Goal: Task Accomplishment & Management: Manage account settings

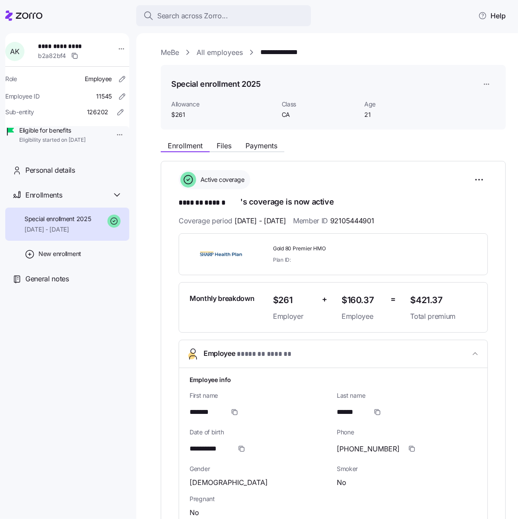
scroll to position [35, 0]
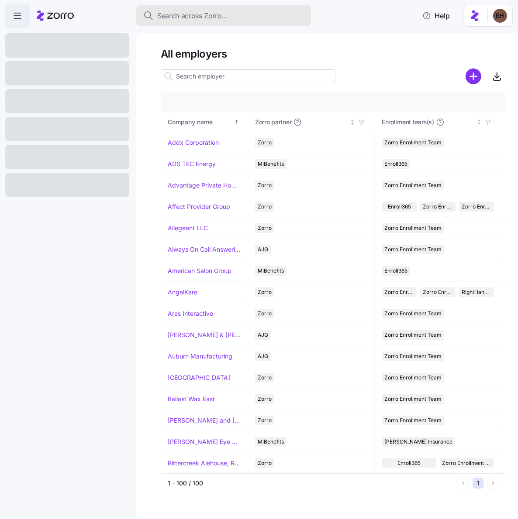
click at [207, 15] on span "Search across Zorro..." at bounding box center [192, 15] width 71 height 11
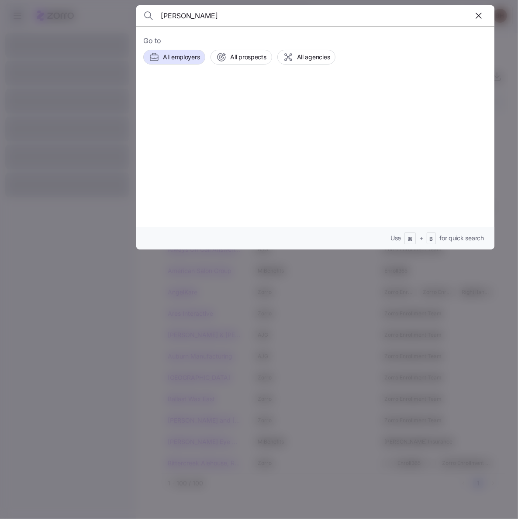
type input "[PERSON_NAME]"
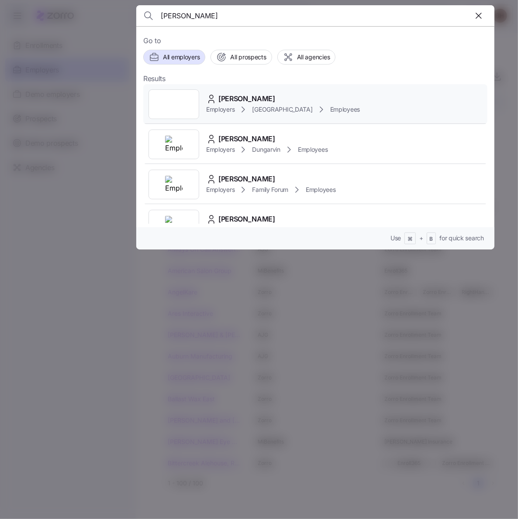
click at [258, 98] on span "[PERSON_NAME]" at bounding box center [246, 98] width 57 height 11
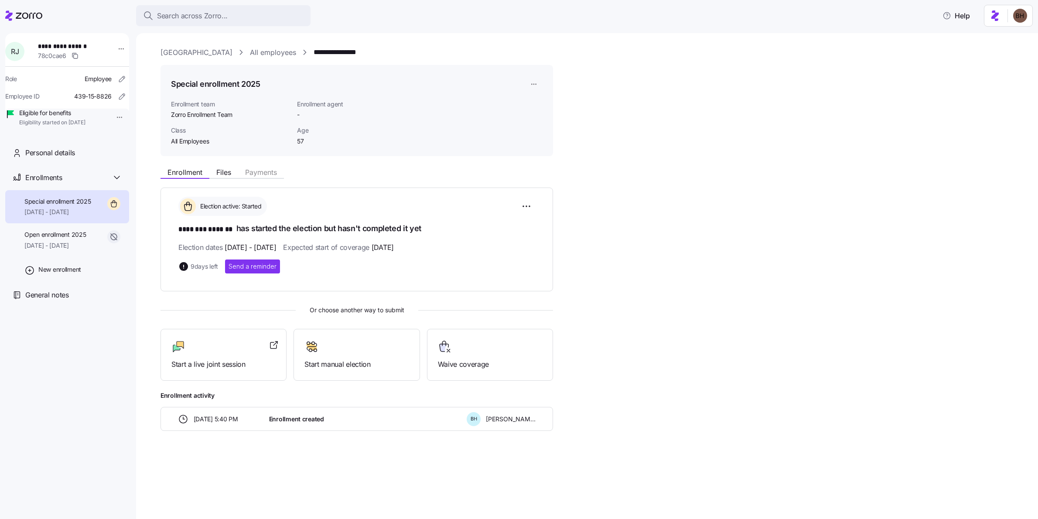
click at [32, 14] on icon at bounding box center [23, 15] width 37 height 10
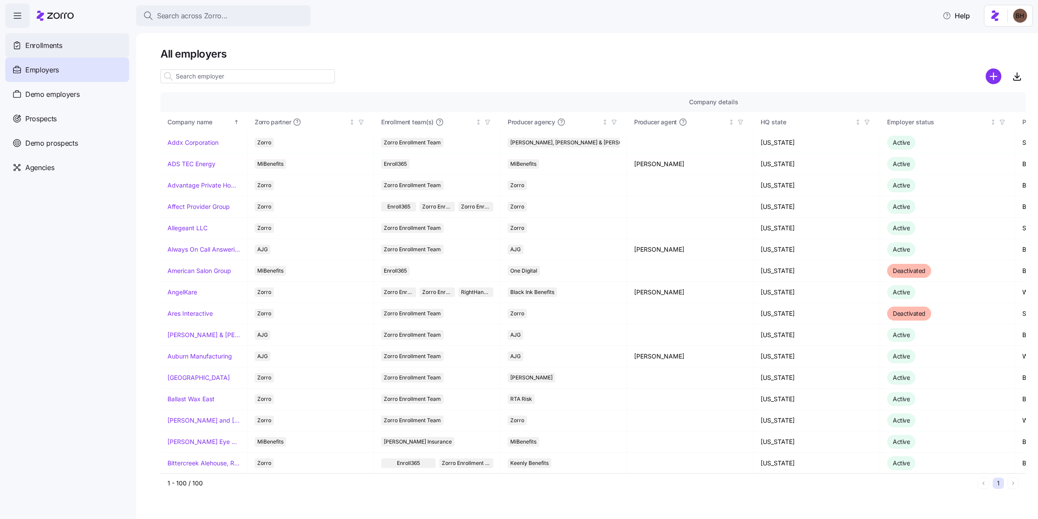
click at [59, 40] on span "Enrollments" at bounding box center [43, 45] width 37 height 11
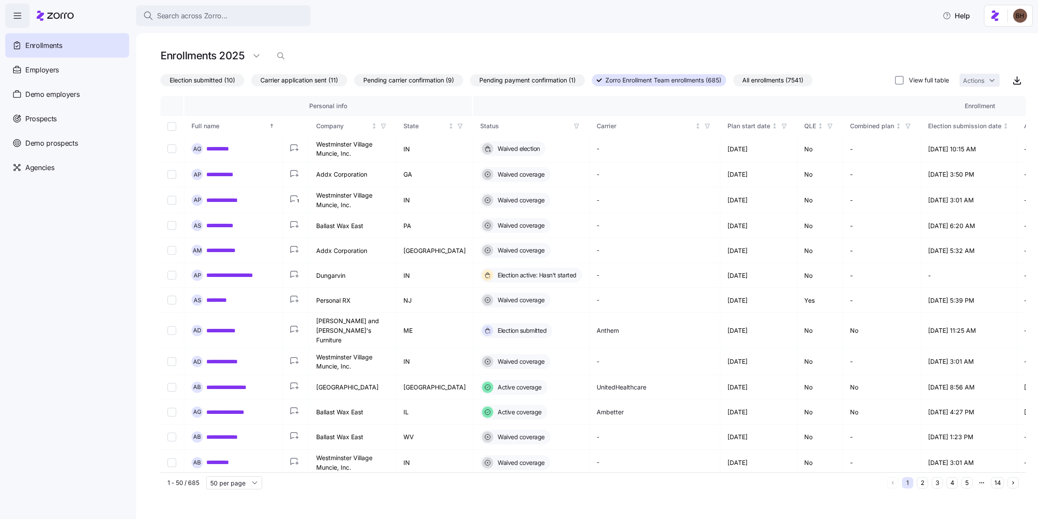
click at [220, 82] on span "Election submitted (10)" at bounding box center [202, 80] width 65 height 11
click at [161, 82] on input "Election submitted (10)" at bounding box center [161, 82] width 0 height 0
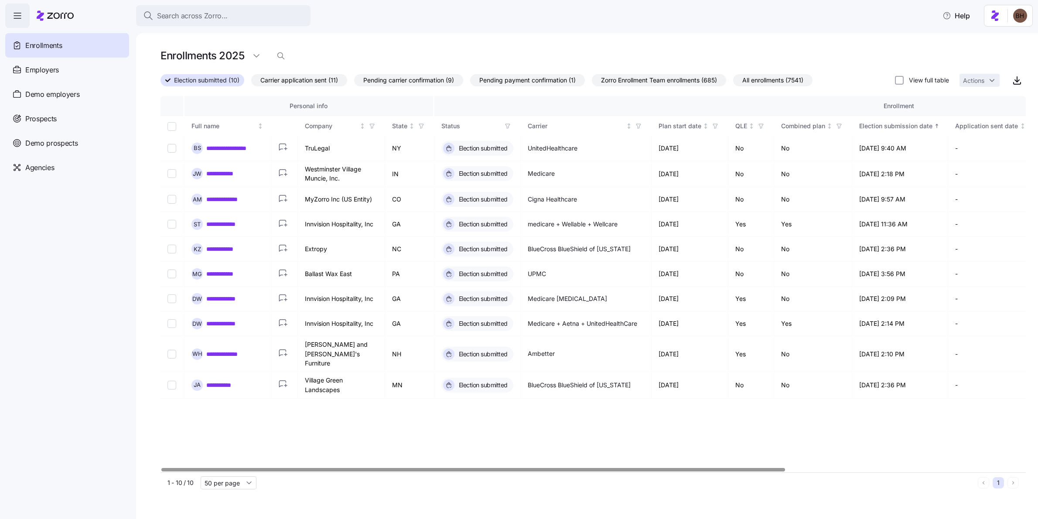
click at [517, 80] on span "All enrollments (7541)" at bounding box center [773, 80] width 61 height 11
click at [517, 82] on input "All enrollments (7541)" at bounding box center [733, 82] width 0 height 0
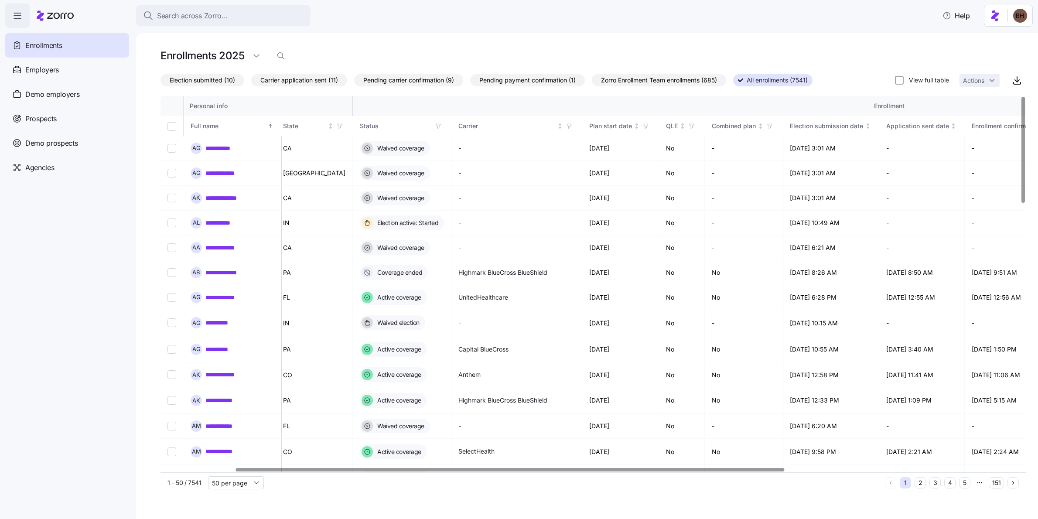
scroll to position [0, 121]
click at [517, 468] on div at bounding box center [512, 469] width 549 height 3
click at [517, 125] on icon "button" at bounding box center [645, 126] width 6 height 6
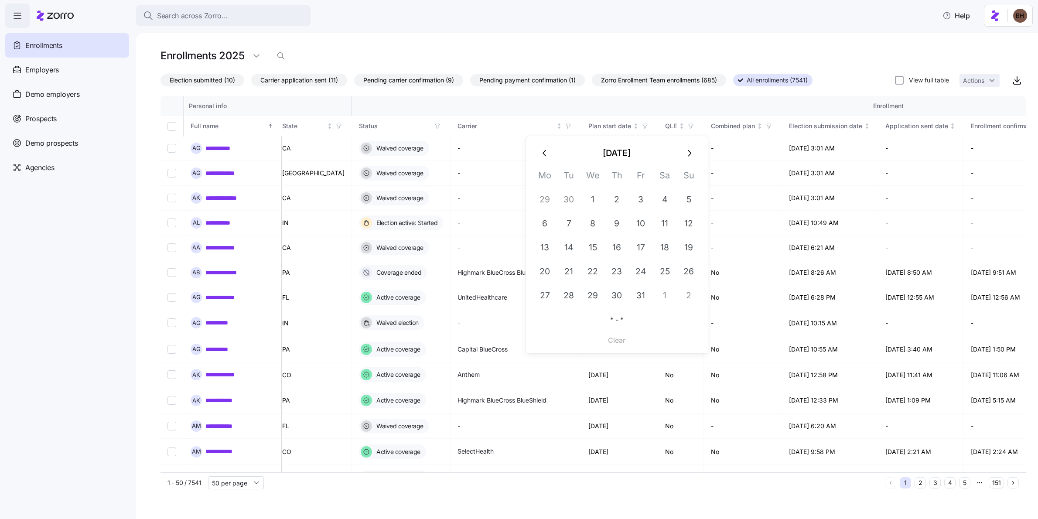
click at [517, 154] on icon "button" at bounding box center [545, 153] width 10 height 10
click at [517, 200] on button "1" at bounding box center [641, 200] width 24 height 24
click at [517, 151] on icon "button" at bounding box center [689, 153] width 10 height 10
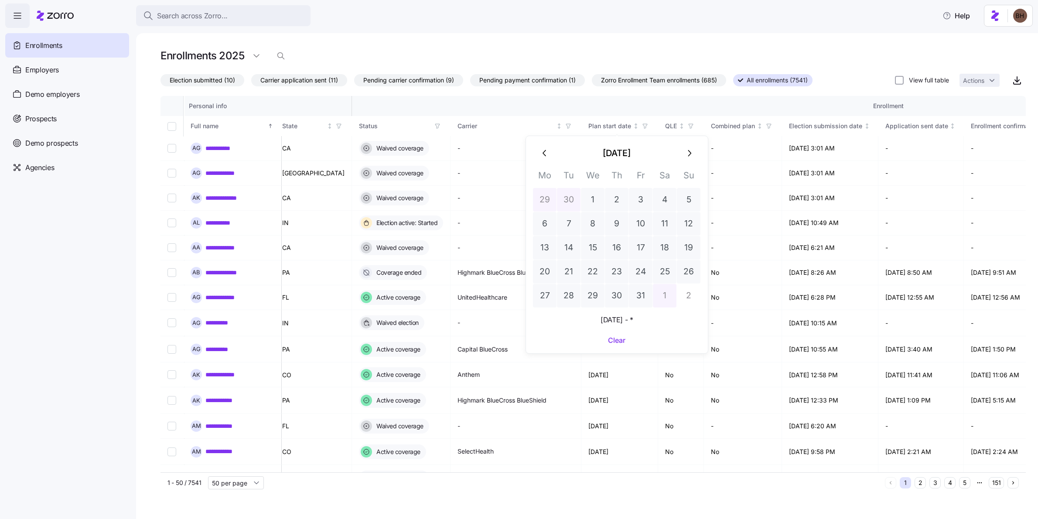
click at [517, 301] on button "1" at bounding box center [665, 296] width 24 height 24
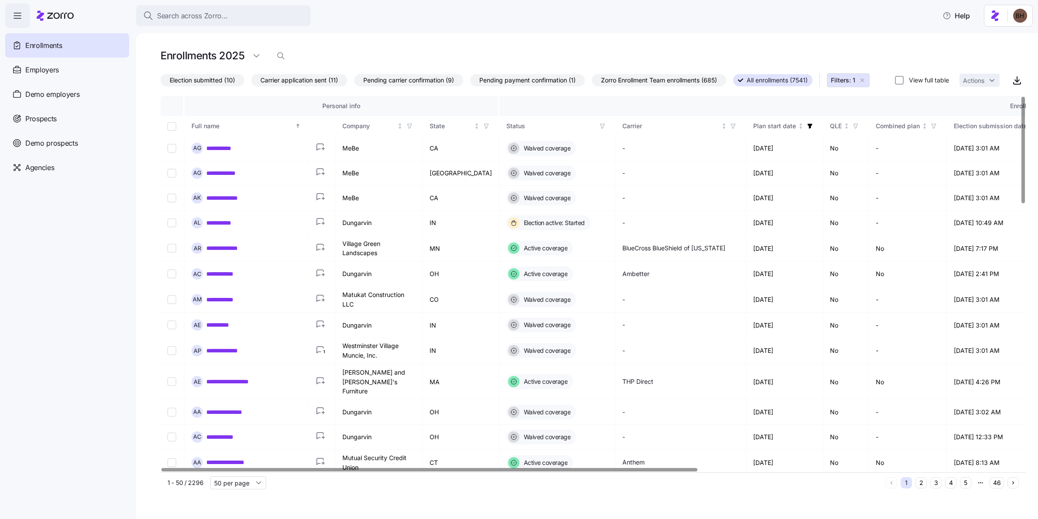
click at [517, 128] on icon "button" at bounding box center [603, 126] width 4 height 4
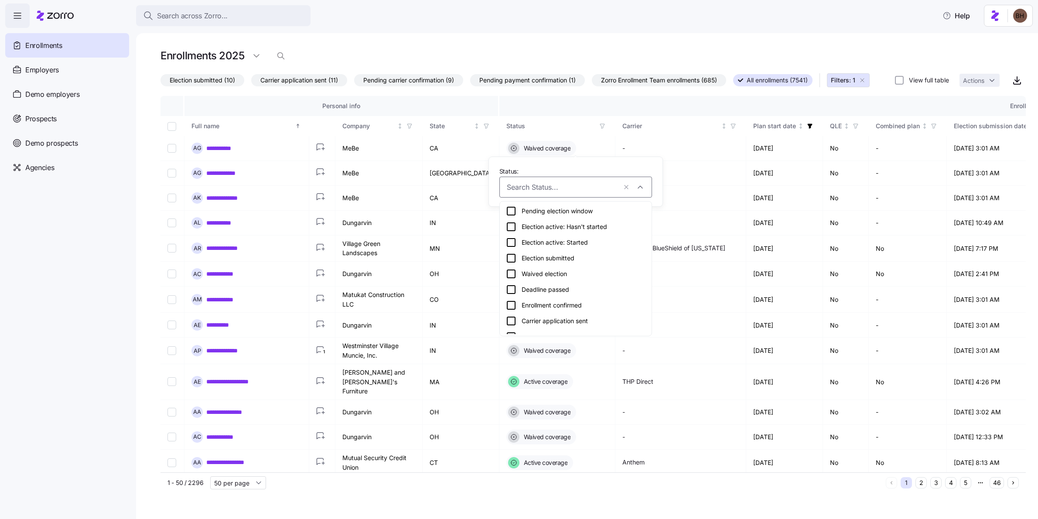
click at [517, 257] on div "Election submitted" at bounding box center [576, 258] width 140 height 10
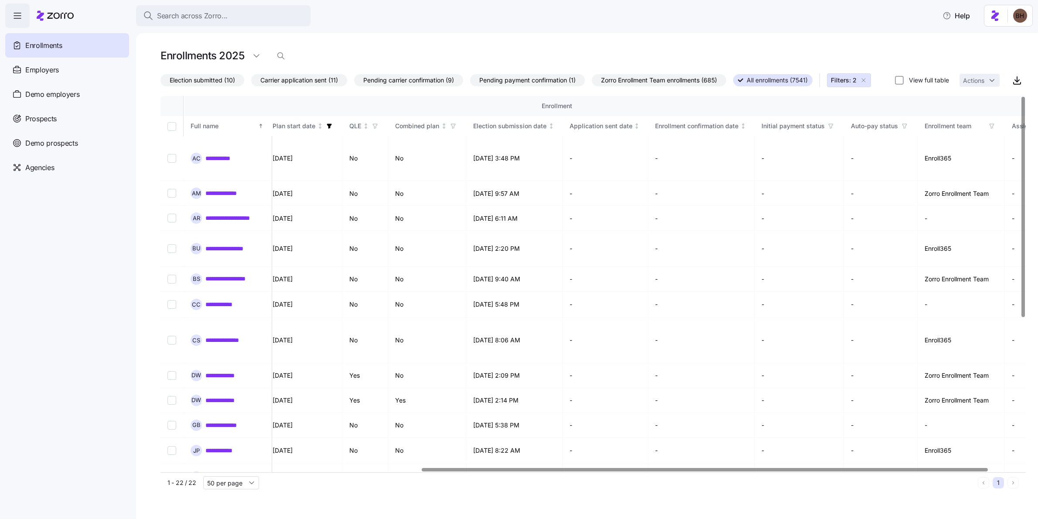
scroll to position [0, 430]
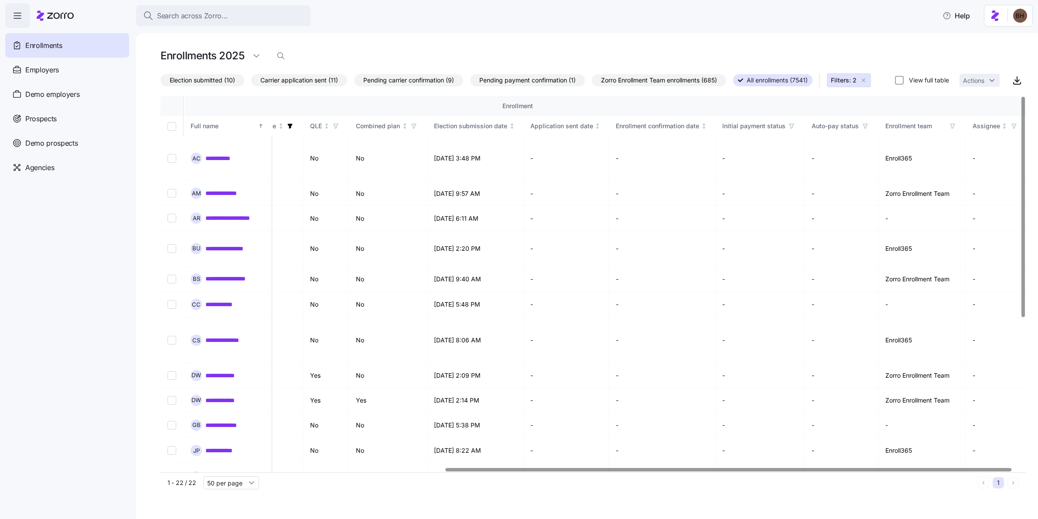
click at [517, 471] on div at bounding box center [729, 469] width 566 height 3
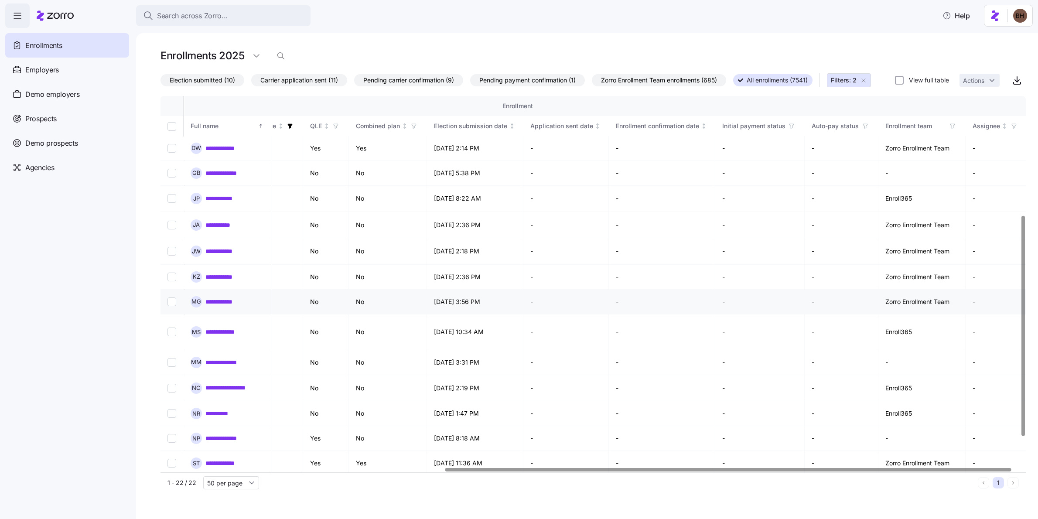
scroll to position [255, 430]
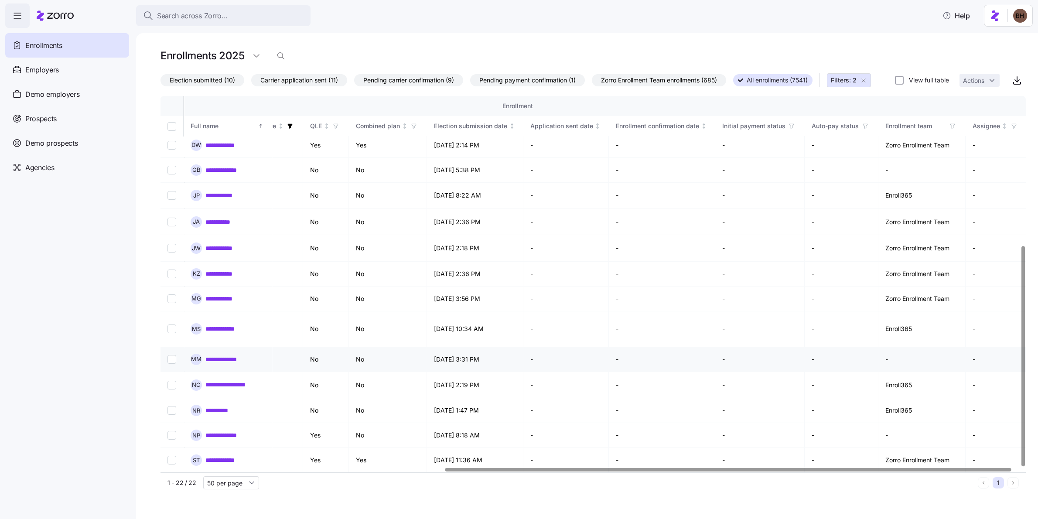
click at [172, 355] on input "Select record 17" at bounding box center [172, 359] width 9 height 9
checkbox input "true"
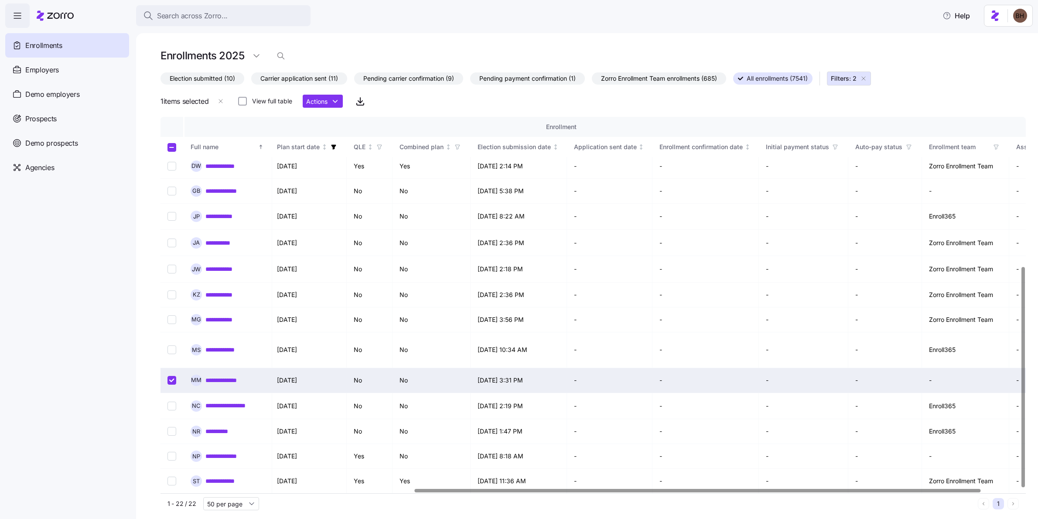
scroll to position [255, 394]
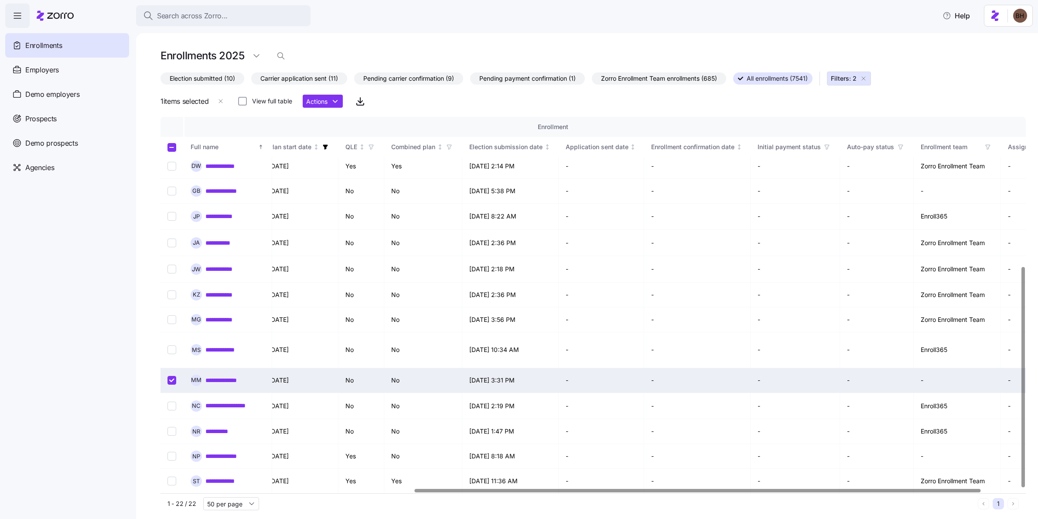
click at [517, 489] on div at bounding box center [698, 490] width 566 height 3
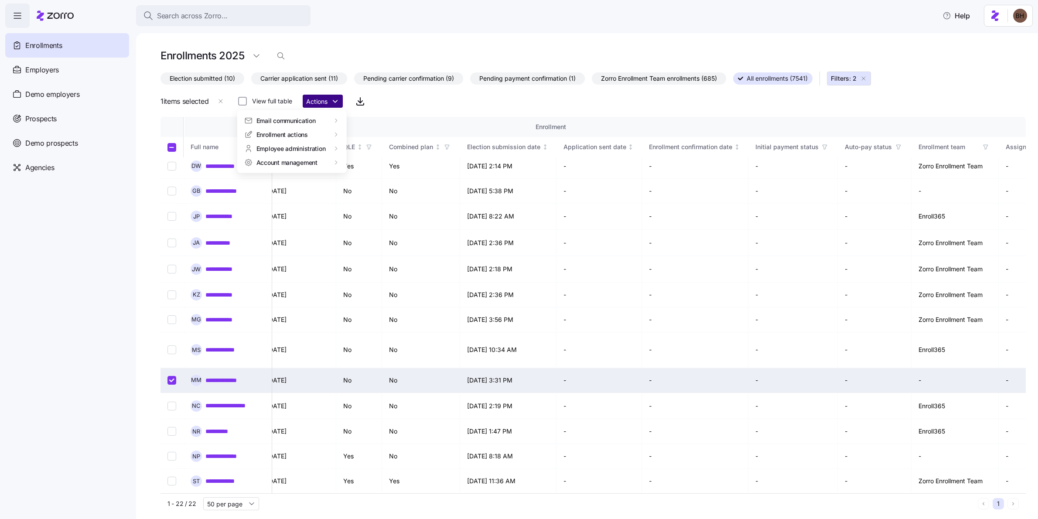
click at [332, 103] on html "**********" at bounding box center [519, 257] width 1038 height 514
click at [375, 200] on div "Assign enrollment" at bounding box center [375, 205] width 51 height 10
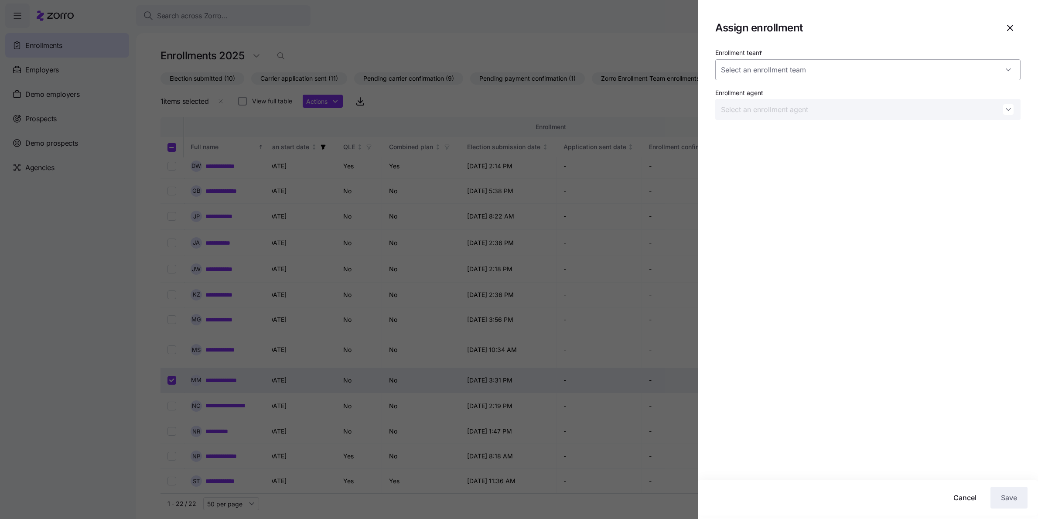
click at [517, 72] on input "Enrollment team *" at bounding box center [868, 69] width 305 height 21
click at [517, 94] on span "Zorro Enrollment Team" at bounding box center [758, 97] width 64 height 10
type input "Zorro Enrollment Team"
click at [517, 31] on icon "button" at bounding box center [1010, 28] width 10 height 10
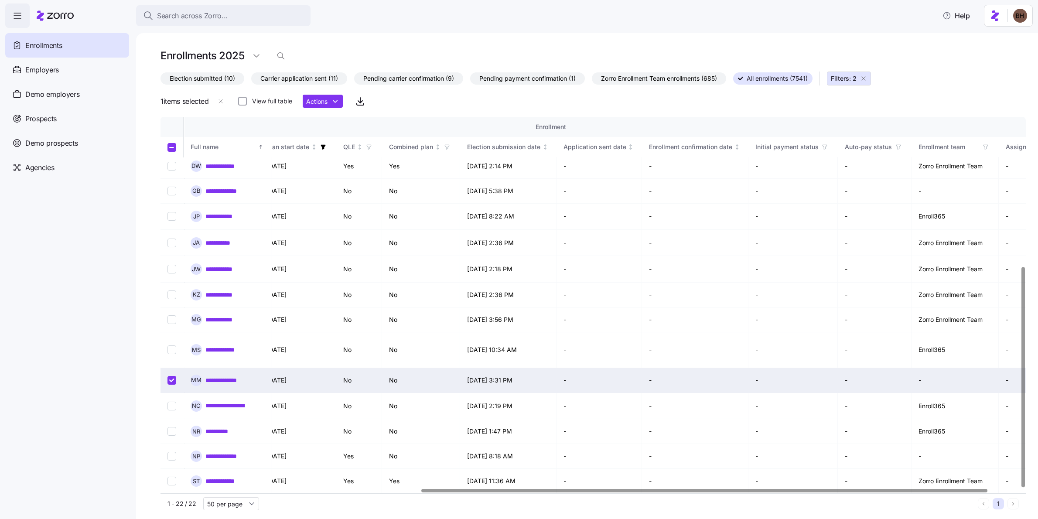
click at [223, 376] on link "**********" at bounding box center [227, 380] width 42 height 9
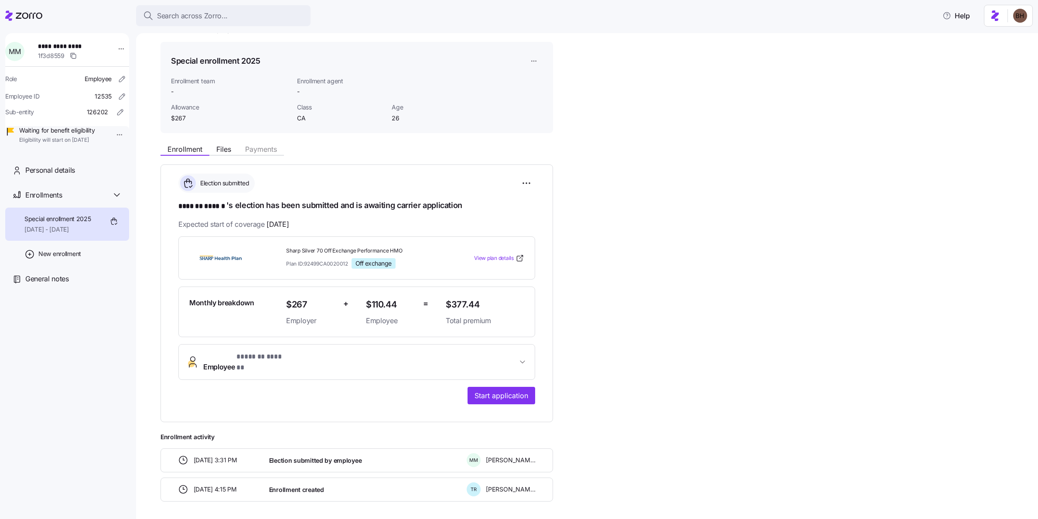
scroll to position [23, 0]
click at [367, 354] on span "Employee * ******* ****** *" at bounding box center [360, 362] width 314 height 21
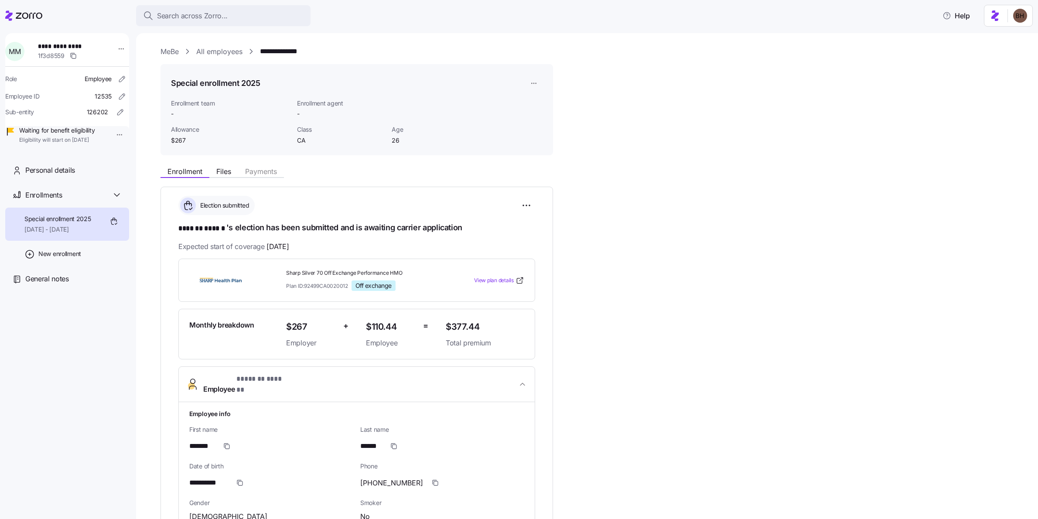
scroll to position [0, 0]
click at [517, 82] on html "**********" at bounding box center [519, 257] width 1038 height 514
click at [517, 123] on div "Assign enrollment" at bounding box center [557, 120] width 51 height 10
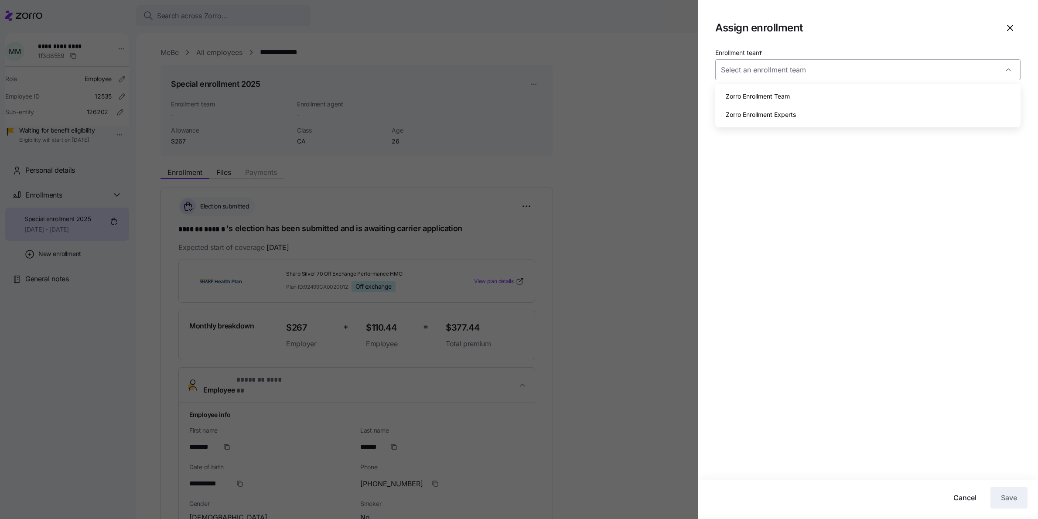
click at [517, 69] on input "Enrollment team *" at bounding box center [868, 69] width 305 height 21
click at [517, 94] on span "Zorro Enrollment Team" at bounding box center [758, 97] width 64 height 10
type input "Zorro Enrollment Team"
click at [517, 505] on button "Save" at bounding box center [1009, 498] width 37 height 22
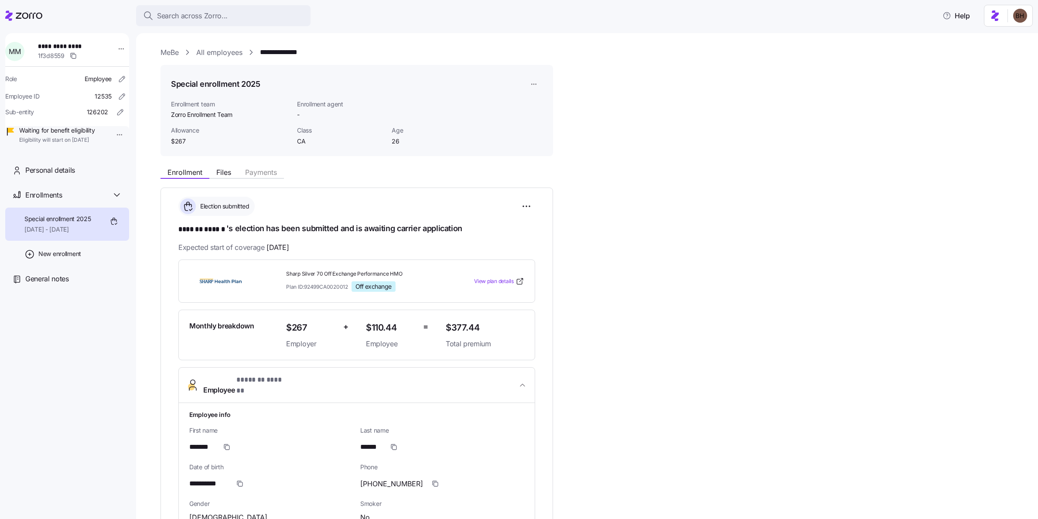
click at [38, 15] on icon at bounding box center [23, 15] width 37 height 10
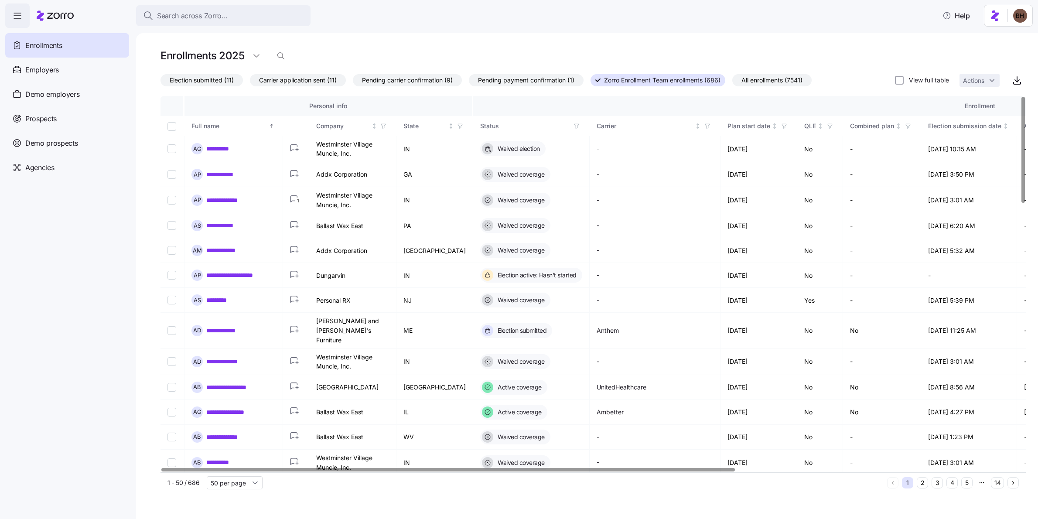
click at [517, 127] on icon "button" at bounding box center [577, 126] width 6 height 6
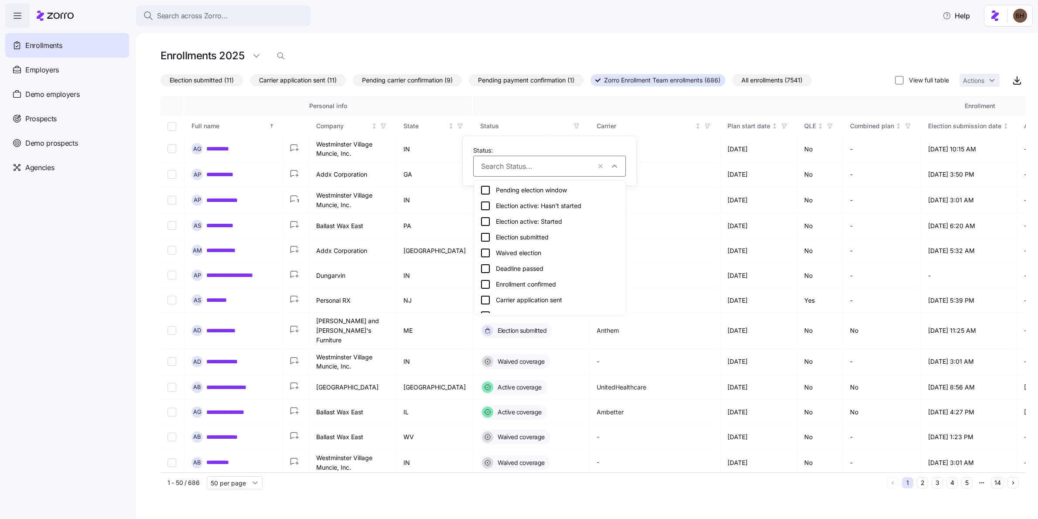
click at [517, 235] on div "Election submitted" at bounding box center [550, 237] width 140 height 10
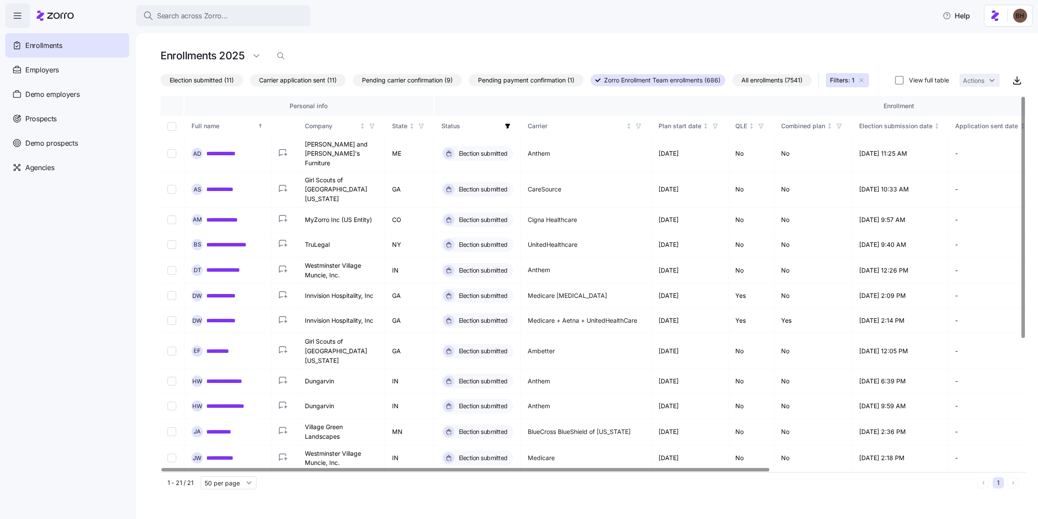
click at [517, 471] on div at bounding box center [465, 469] width 608 height 3
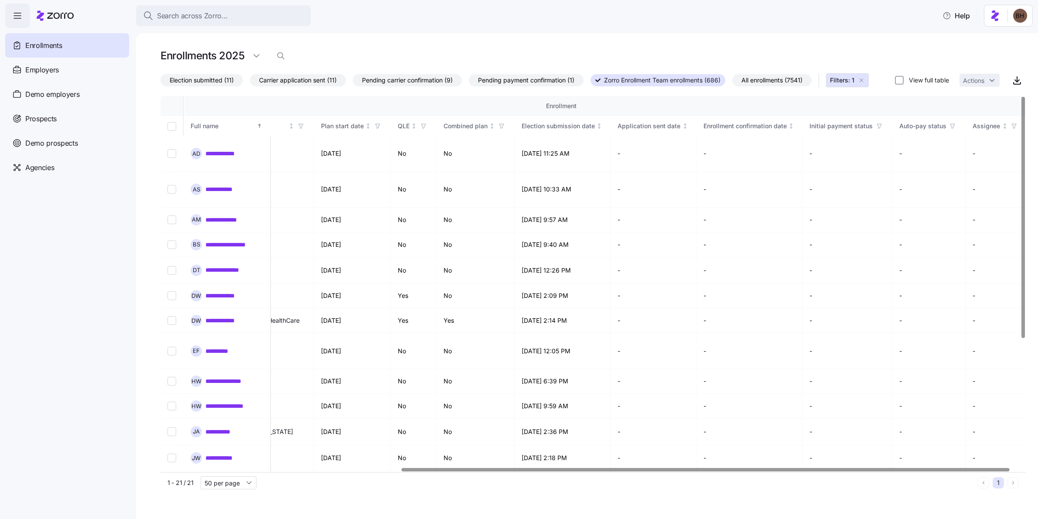
scroll to position [0, 341]
click at [517, 471] on div at bounding box center [708, 469] width 608 height 3
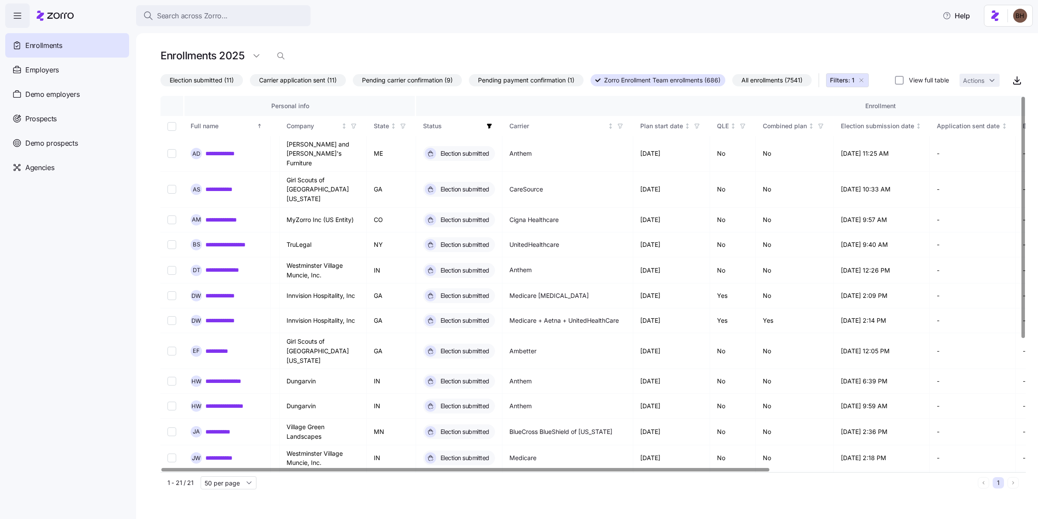
scroll to position [0, 0]
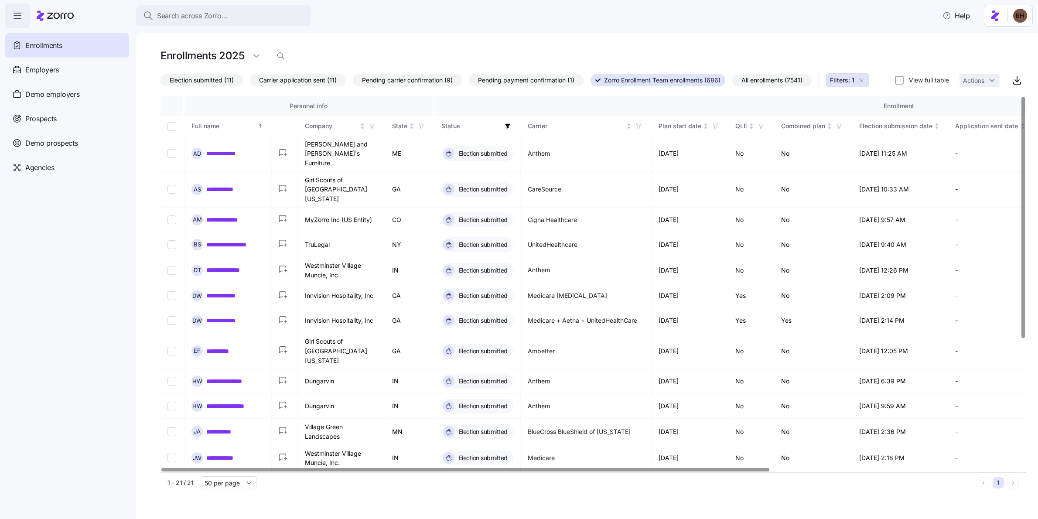
click at [517, 471] on div at bounding box center [465, 469] width 608 height 3
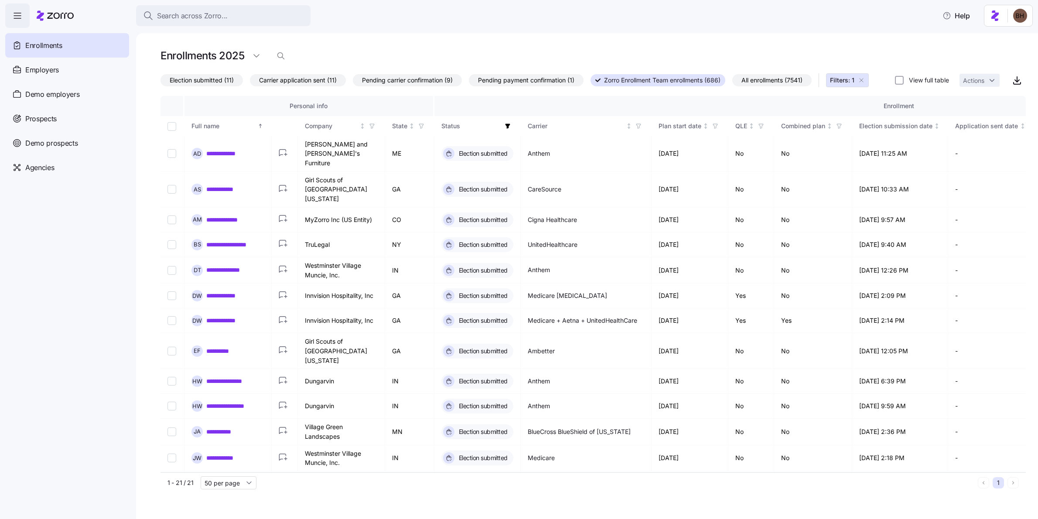
click at [517, 76] on span "All enrollments (7541)" at bounding box center [772, 80] width 61 height 11
click at [517, 82] on input "All enrollments (7541)" at bounding box center [733, 82] width 0 height 0
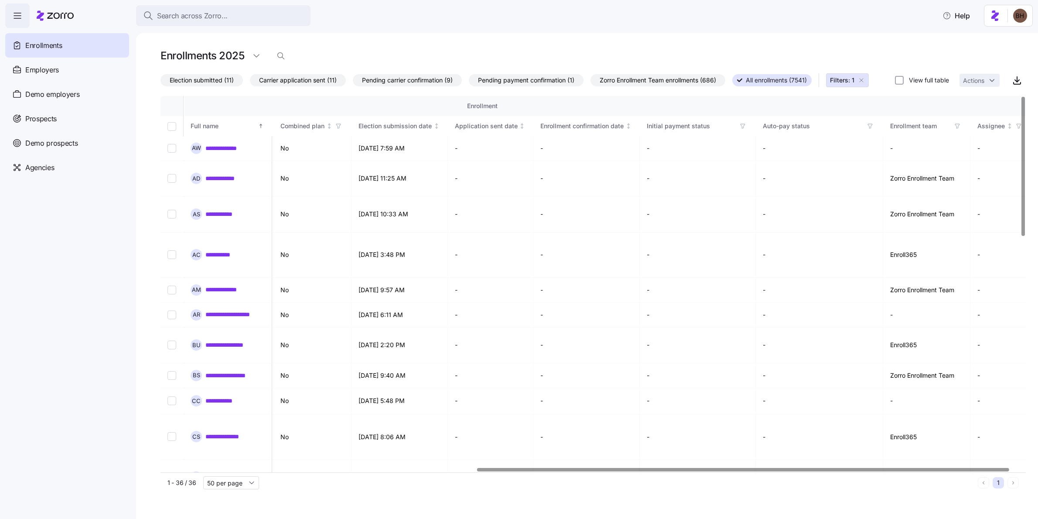
scroll to position [0, 509]
click at [517, 471] on div at bounding box center [743, 469] width 532 height 3
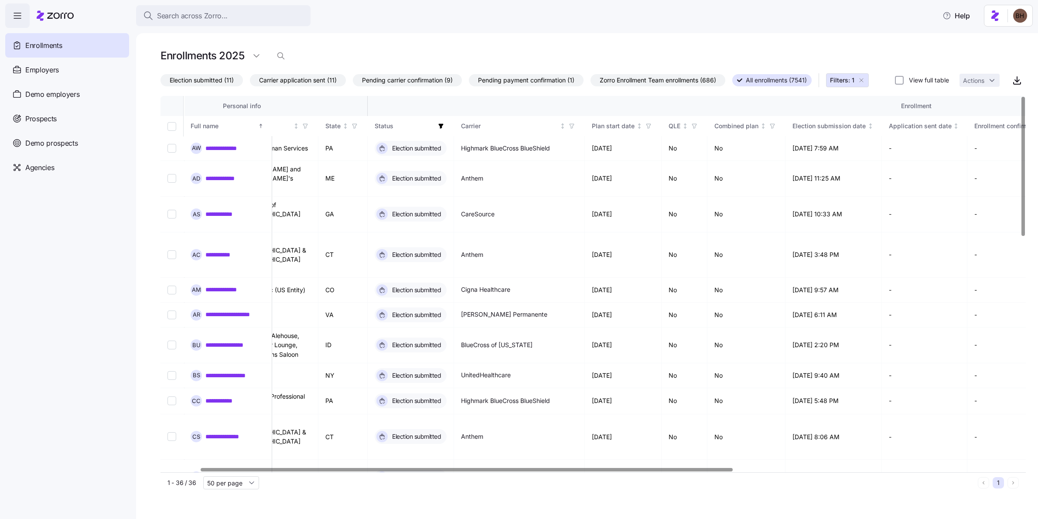
scroll to position [0, 0]
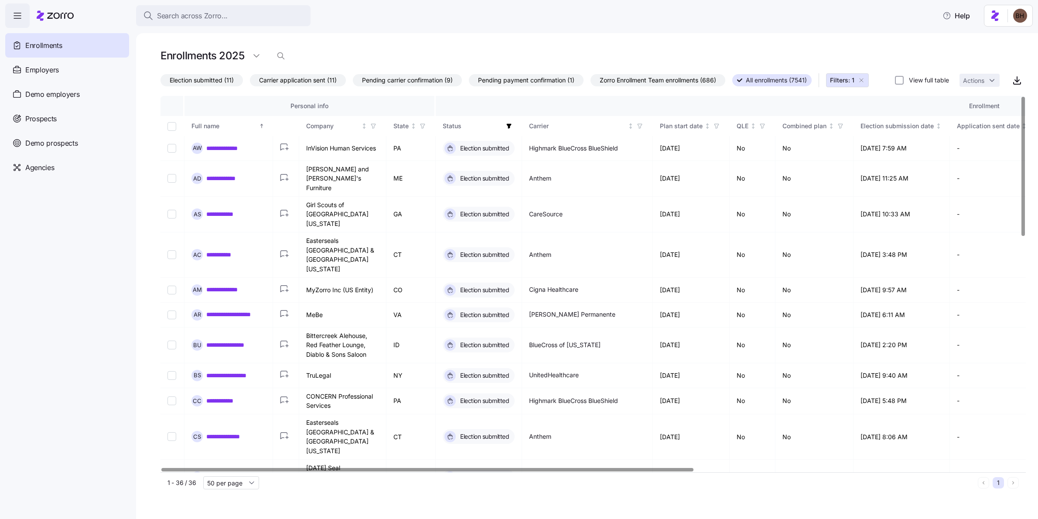
click at [329, 471] on div at bounding box center [427, 469] width 532 height 3
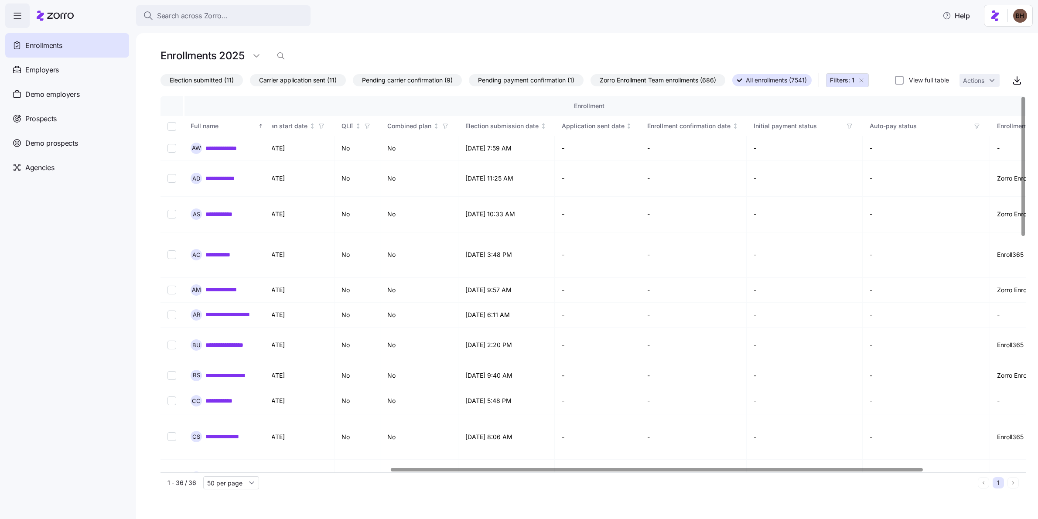
scroll to position [0, 513]
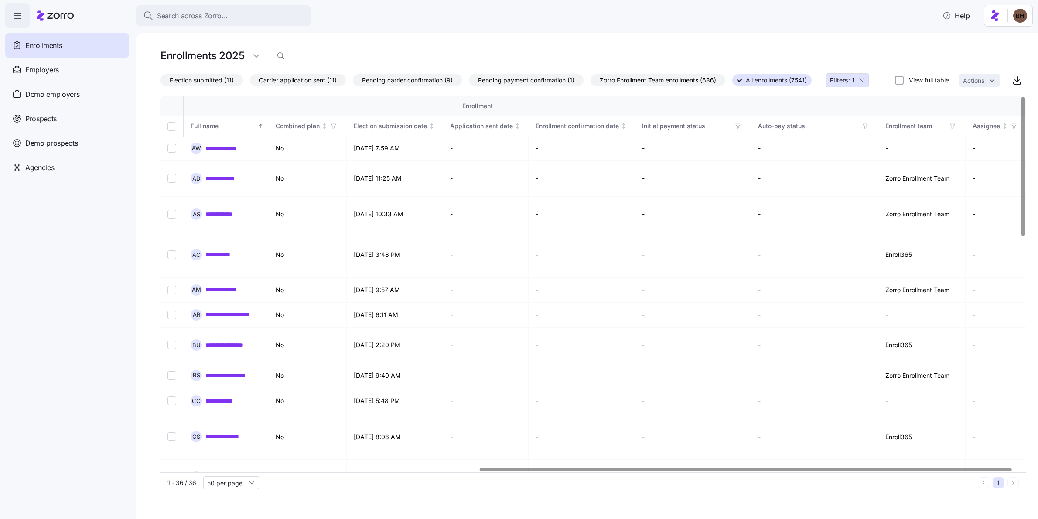
click at [517, 471] on div at bounding box center [746, 469] width 532 height 3
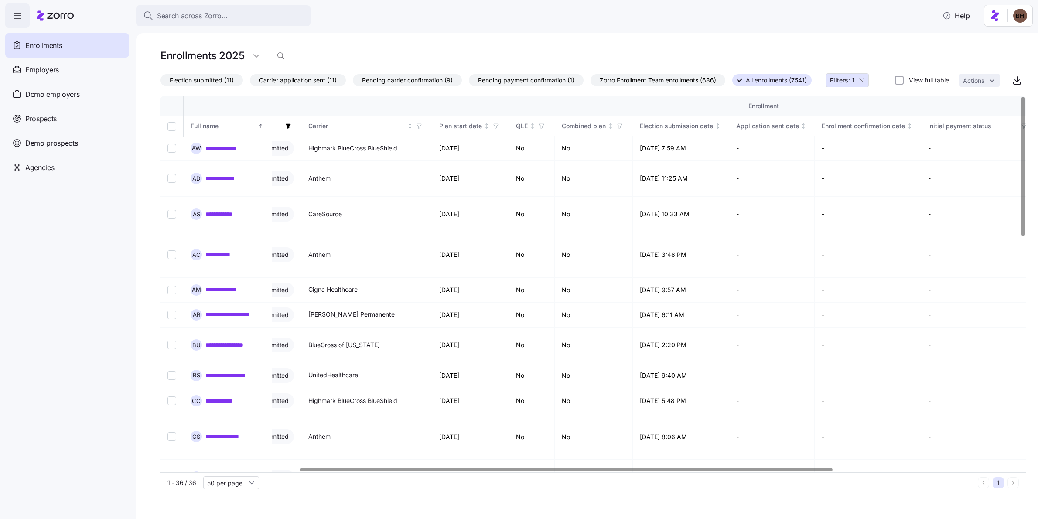
click at [517, 471] on div at bounding box center [567, 469] width 532 height 3
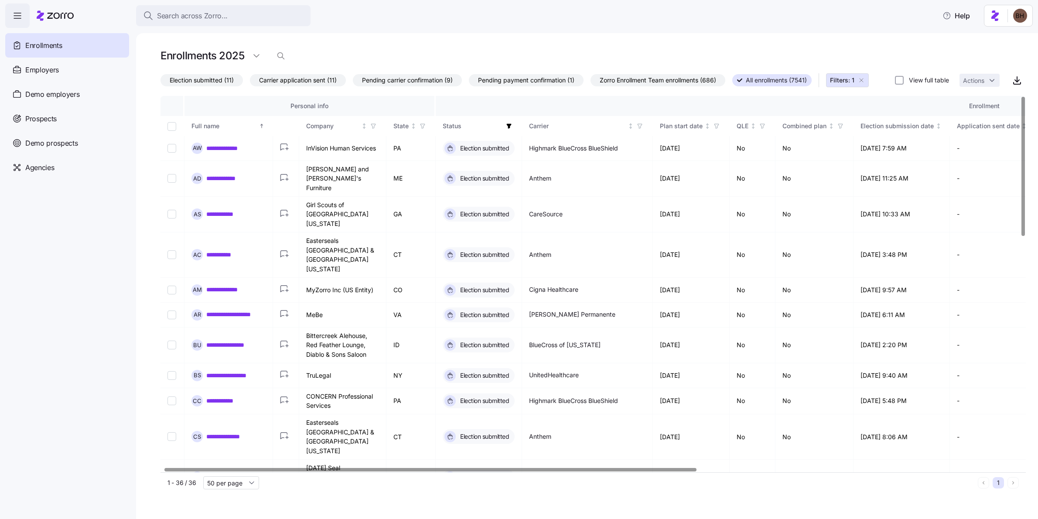
scroll to position [0, 5]
click at [371, 471] on div at bounding box center [431, 469] width 532 height 3
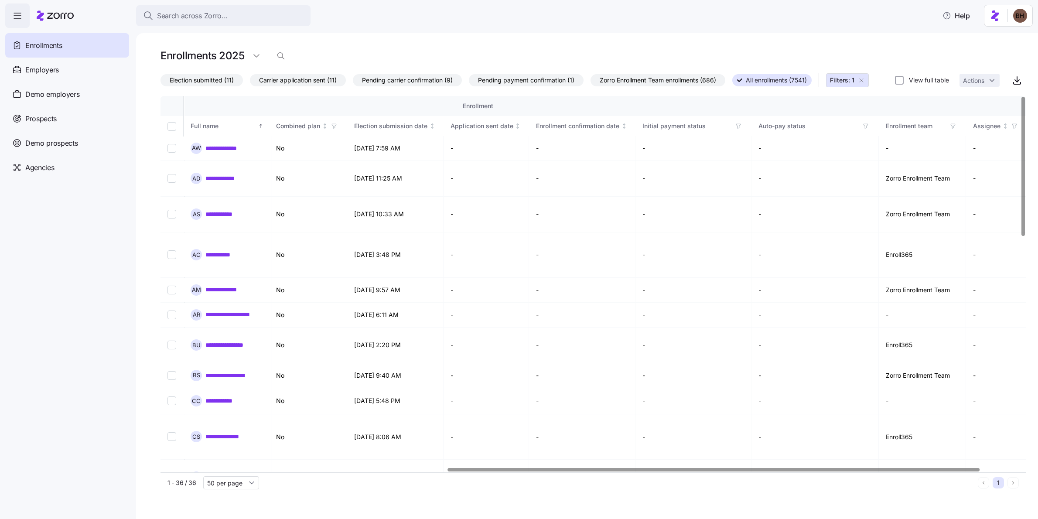
scroll to position [0, 513]
click at [517, 471] on div at bounding box center [746, 469] width 532 height 3
click at [197, 82] on span "Election submitted (11)" at bounding box center [202, 80] width 64 height 11
click at [161, 82] on input "Election submitted (11)" at bounding box center [161, 82] width 0 height 0
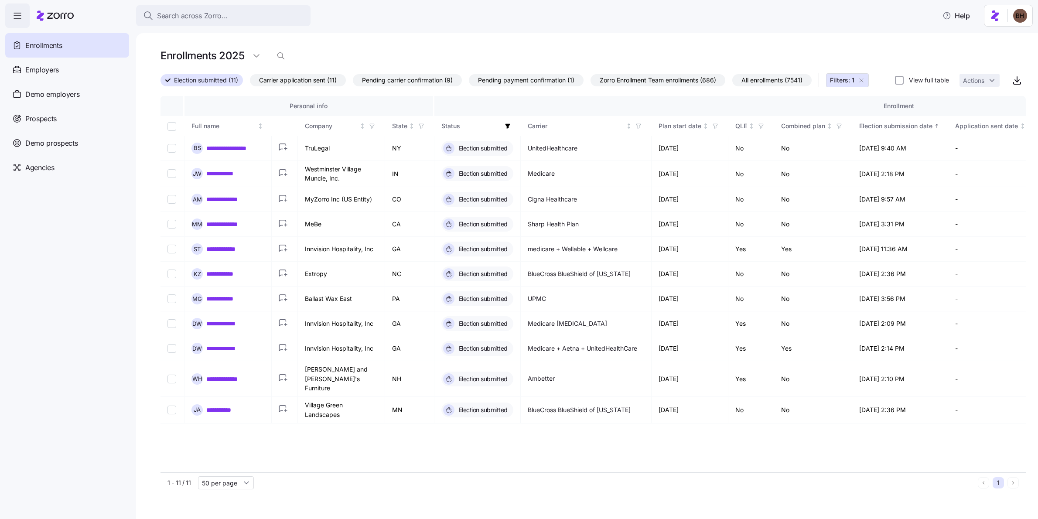
click at [291, 79] on span "Carrier application sent (11)" at bounding box center [298, 80] width 78 height 11
click at [250, 82] on input "Carrier application sent (11)" at bounding box center [250, 82] width 0 height 0
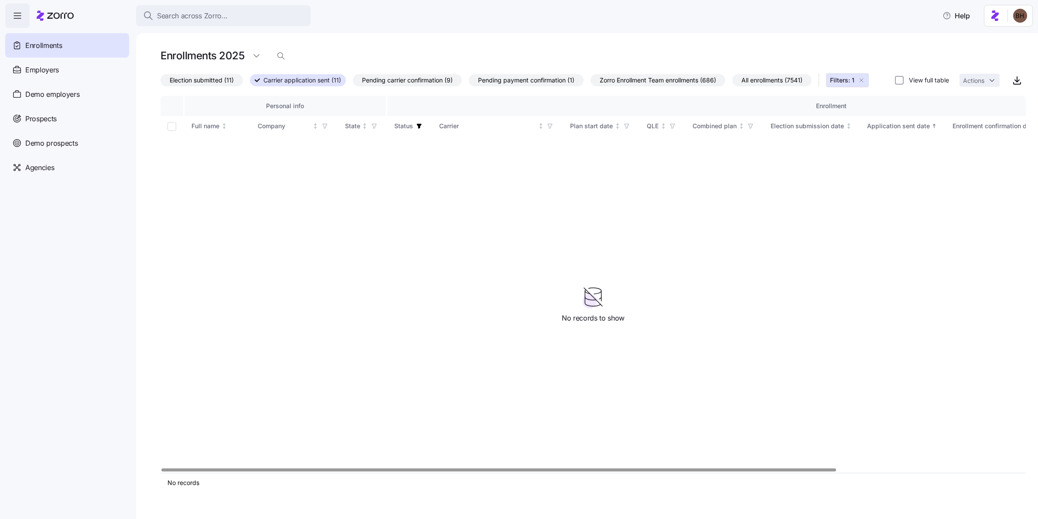
click at [517, 79] on span "All enrollments (7541)" at bounding box center [772, 80] width 61 height 11
click at [517, 82] on input "All enrollments (7541)" at bounding box center [733, 82] width 0 height 0
